Goal: Information Seeking & Learning: Learn about a topic

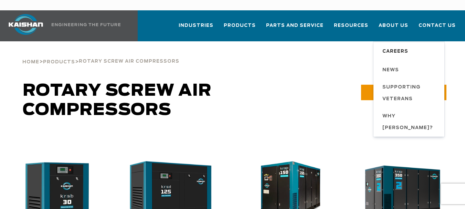
click at [396, 46] on span "Careers" at bounding box center [396, 52] width 26 height 12
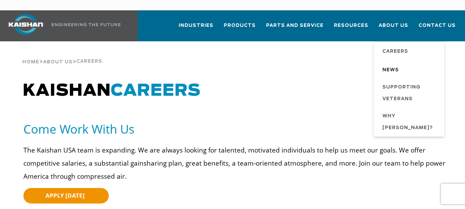
click at [394, 64] on span "News" at bounding box center [391, 70] width 17 height 12
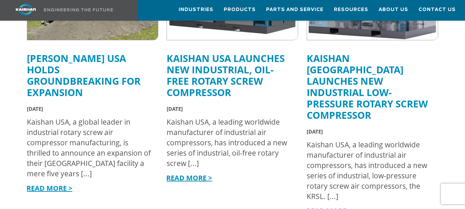
scroll to position [276, 0]
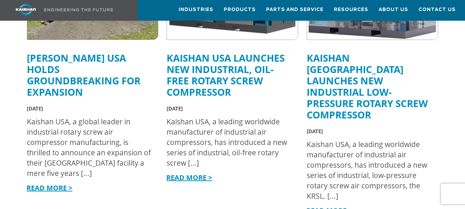
click at [53, 183] on link "READ MORE >" at bounding box center [50, 187] width 46 height 9
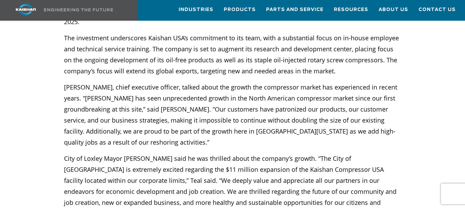
scroll to position [344, 0]
